Goal: Transaction & Acquisition: Download file/media

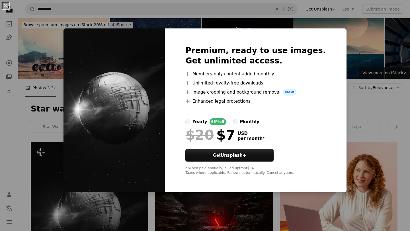
scroll to position [99, 0]
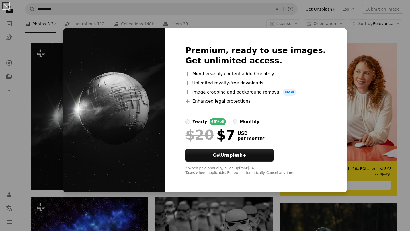
click at [325, 19] on div "An X shape Premium, ready to use images. Get unlimited access. A plus sign Memb…" at bounding box center [205, 115] width 410 height 231
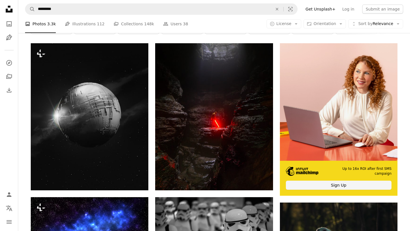
scroll to position [155, 0]
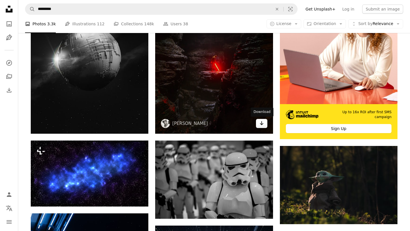
click at [263, 126] on icon "Arrow pointing down" at bounding box center [261, 123] width 5 height 7
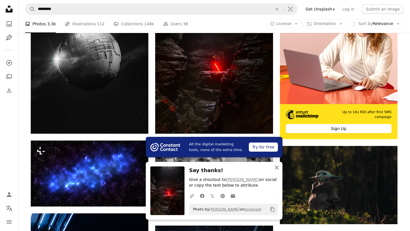
click at [275, 166] on icon "button" at bounding box center [276, 168] width 4 height 4
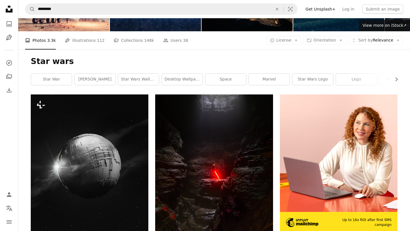
scroll to position [0, 0]
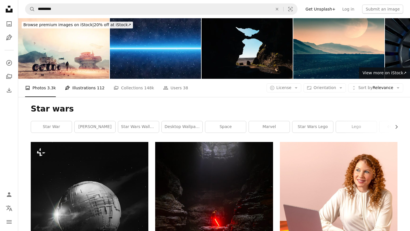
click at [87, 87] on link "Pen Tool Illustrations 112" at bounding box center [85, 88] width 40 height 18
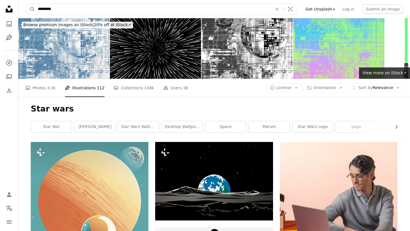
click at [88, 9] on input "*********" at bounding box center [152, 9] width 235 height 11
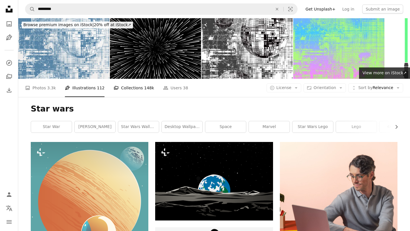
click at [144, 88] on span "148k" at bounding box center [149, 88] width 10 height 6
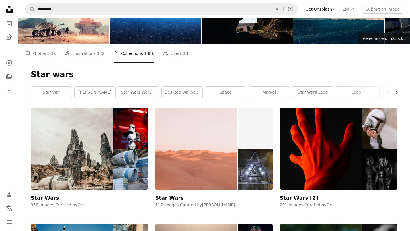
scroll to position [35, 0]
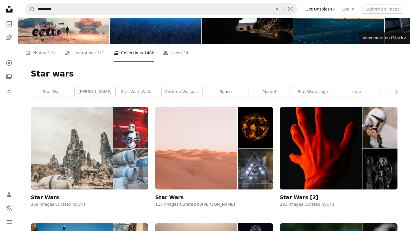
click at [89, 144] on img at bounding box center [72, 148] width 82 height 82
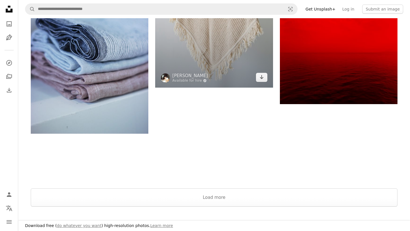
scroll to position [866, 0]
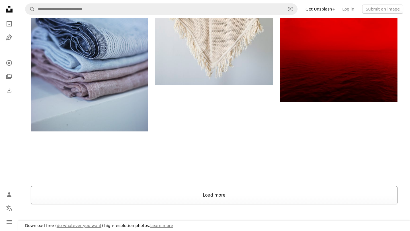
click at [212, 194] on button "Load more" at bounding box center [214, 195] width 366 height 18
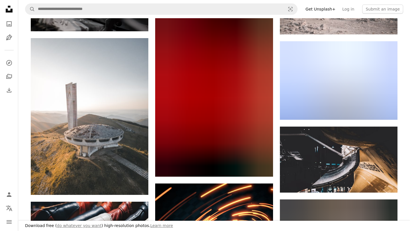
scroll to position [4534, 0]
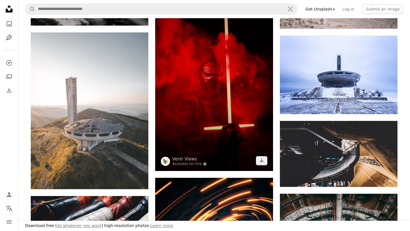
click at [229, 110] on img at bounding box center [213, 80] width 117 height 182
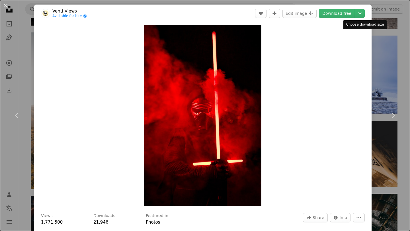
click at [382, 25] on div "Choose download size" at bounding box center [365, 24] width 44 height 9
